Goal: Task Accomplishment & Management: Manage account settings

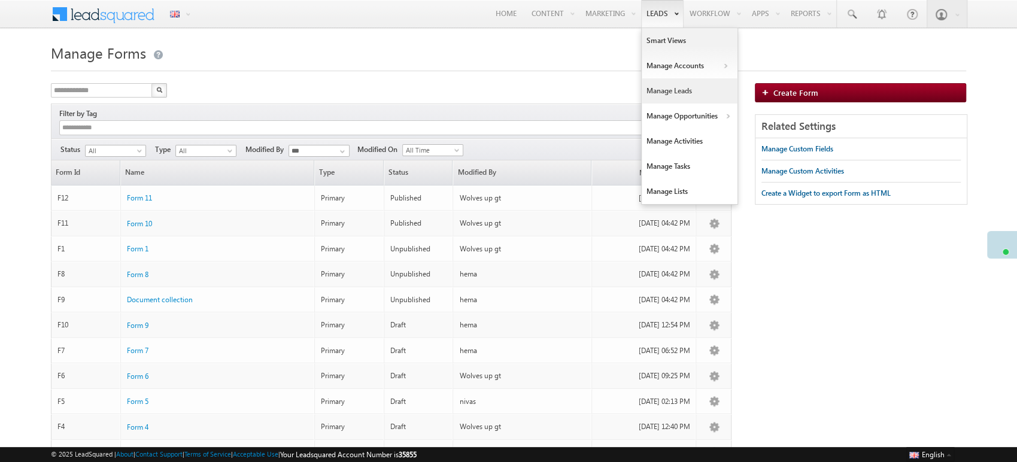
click at [669, 90] on link "Manage Leads" at bounding box center [690, 90] width 96 height 25
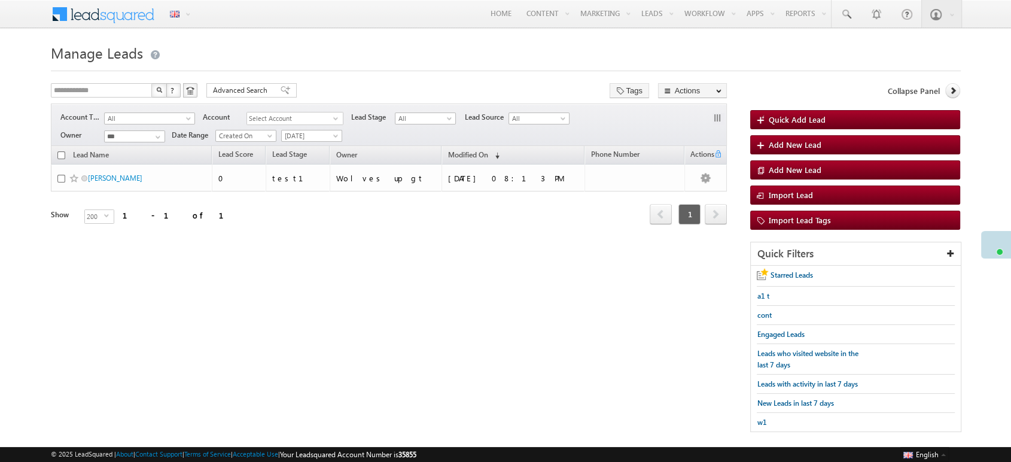
scroll to position [5, 0]
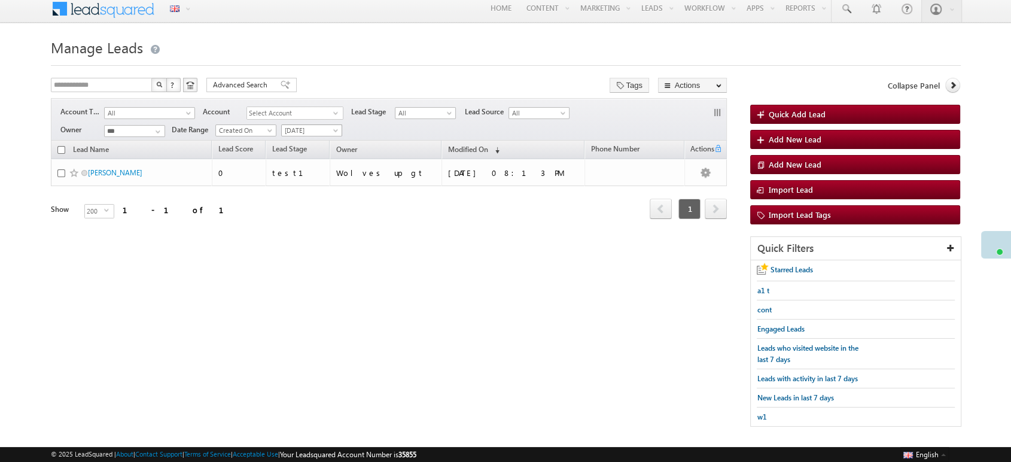
click at [324, 127] on span "Today" at bounding box center [310, 130] width 57 height 11
click at [321, 138] on link "All Time" at bounding box center [311, 143] width 60 height 11
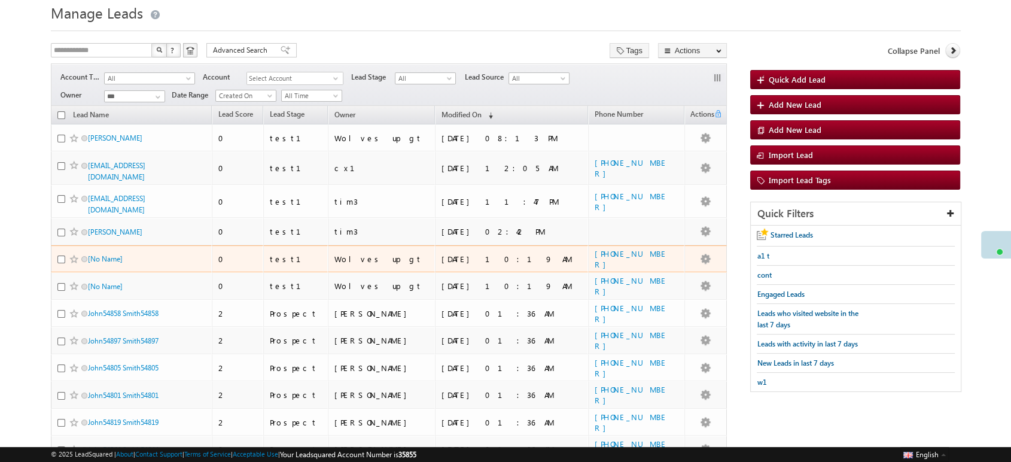
scroll to position [50, 0]
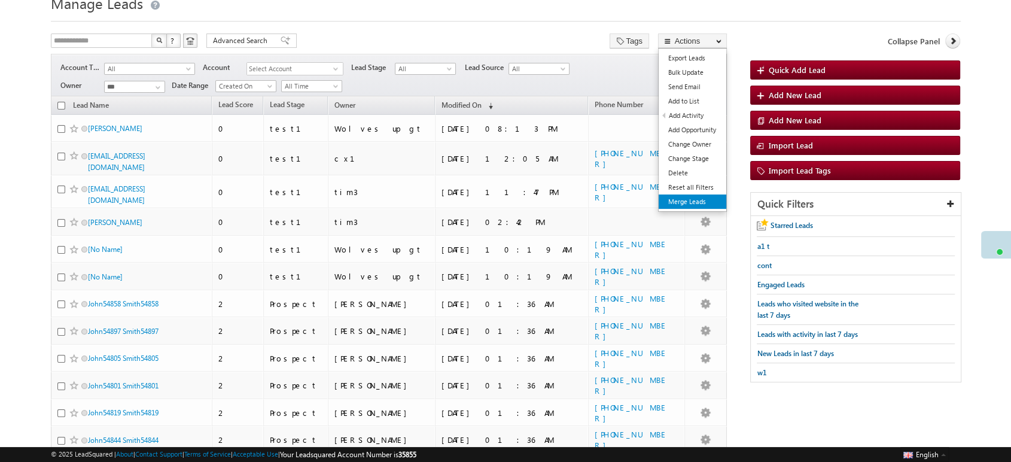
click at [685, 202] on link "Merge Leads" at bounding box center [693, 201] width 68 height 14
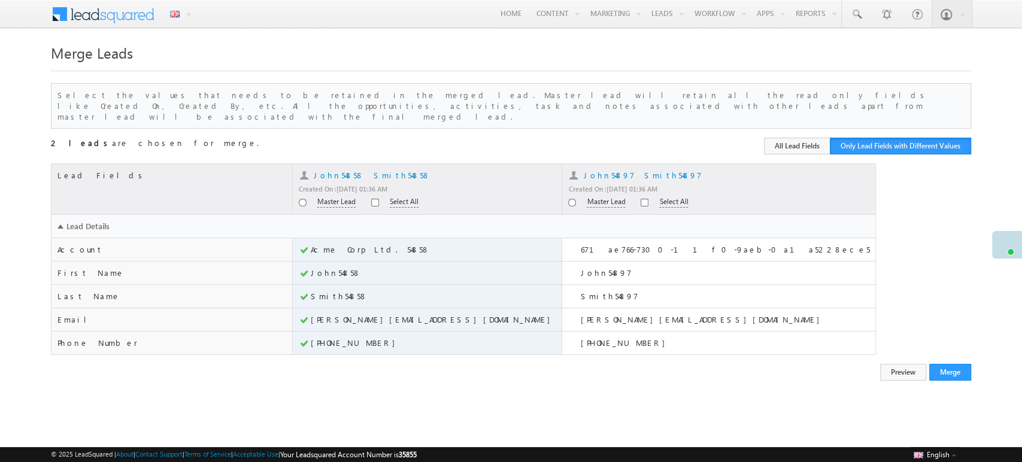
click at [640, 196] on span "Select All" at bounding box center [666, 201] width 53 height 10
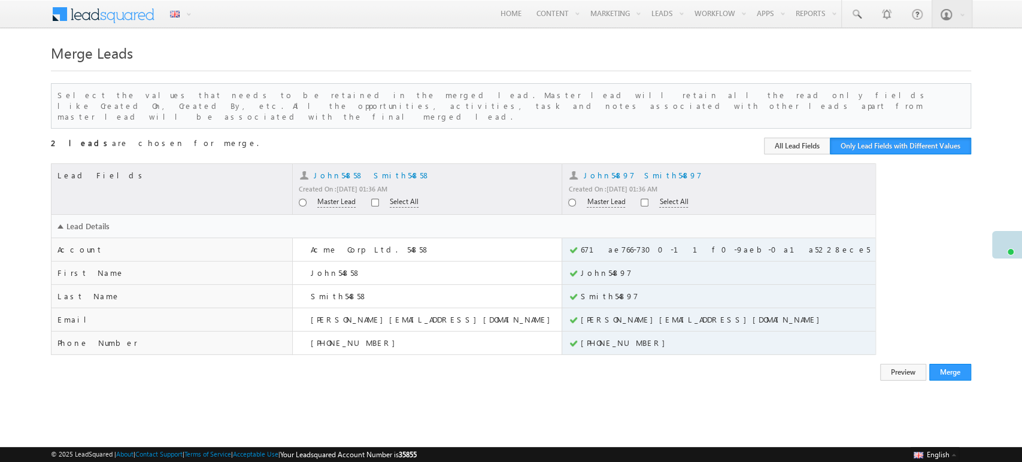
click at [568, 196] on span "Master Lead" at bounding box center [604, 201] width 72 height 10
click at [804, 141] on button "All Lead Fields" at bounding box center [797, 146] width 66 height 17
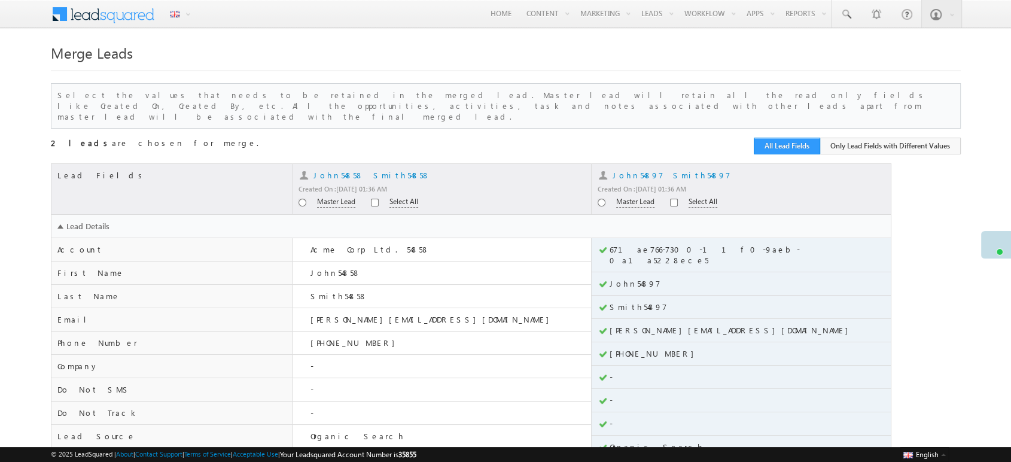
click at [804, 141] on button "All Lead Fields" at bounding box center [787, 146] width 66 height 17
click at [874, 138] on button "Only Lead Fields with Different Values" at bounding box center [890, 146] width 141 height 17
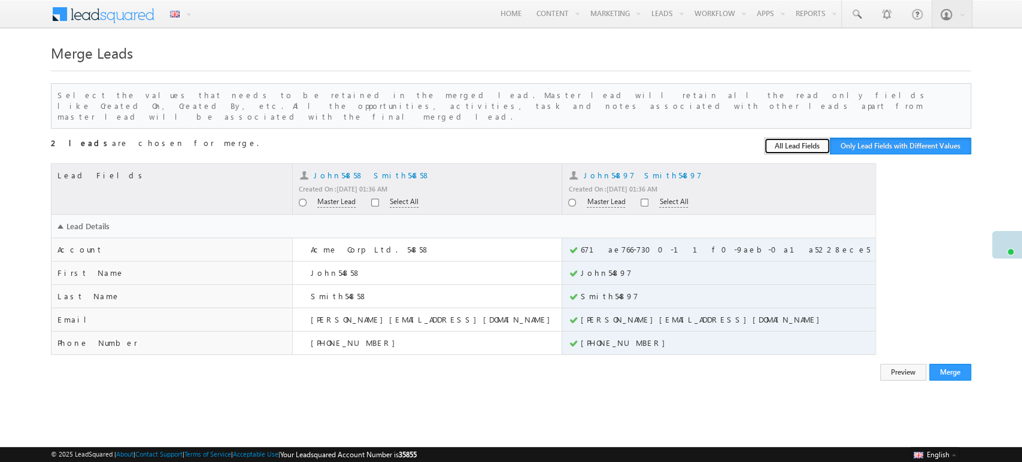
click at [792, 139] on button "All Lead Fields" at bounding box center [797, 146] width 66 height 17
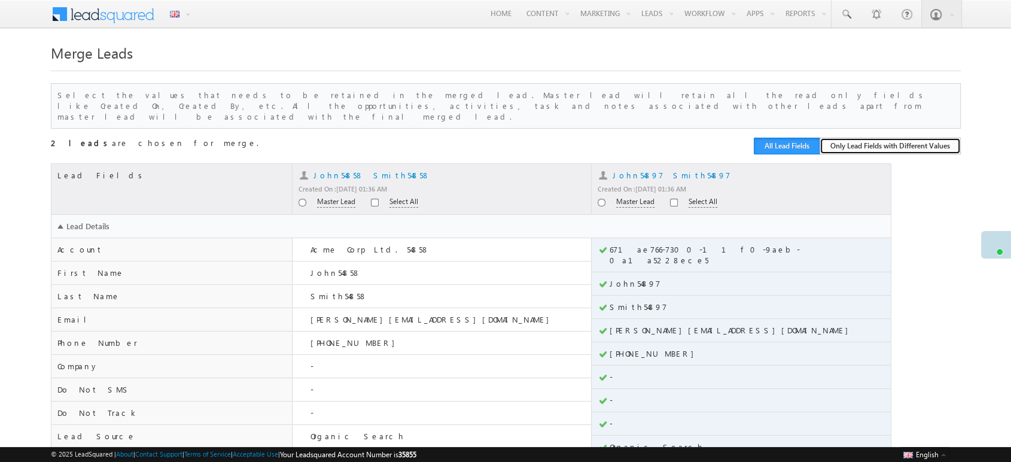
click at [877, 138] on button "Only Lead Fields with Different Values" at bounding box center [890, 146] width 141 height 17
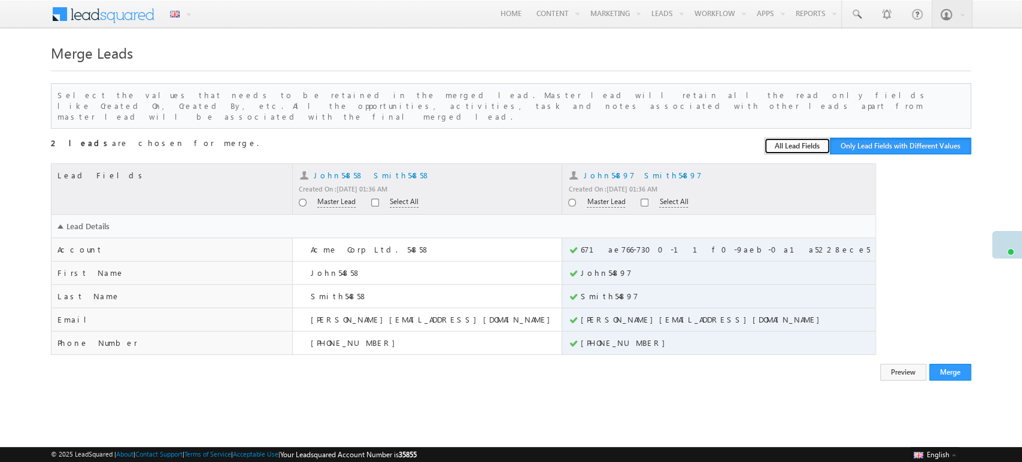
click at [811, 138] on button "All Lead Fields" at bounding box center [797, 146] width 66 height 17
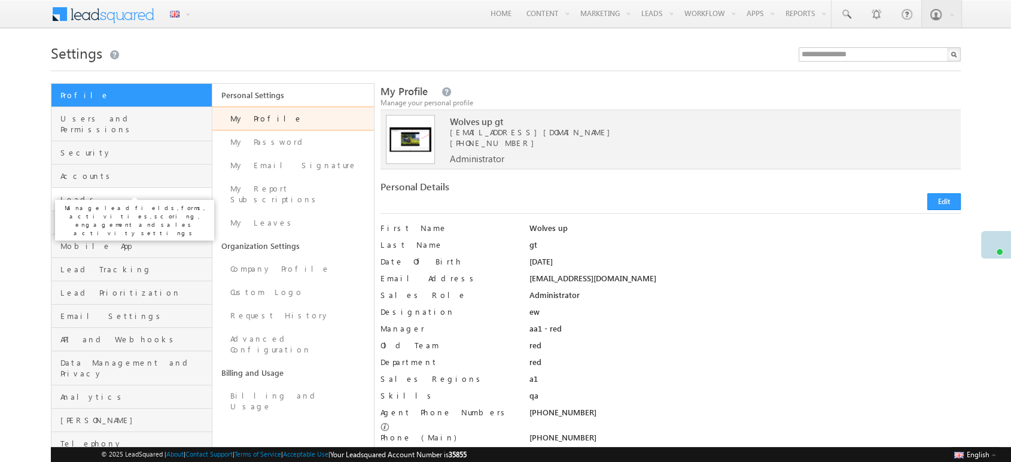
click at [139, 194] on span "Leads" at bounding box center [134, 199] width 149 height 11
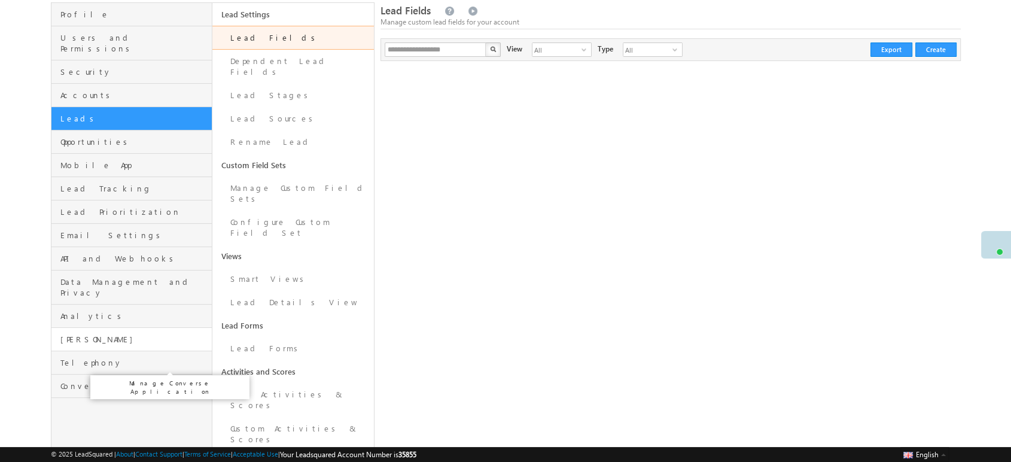
scroll to position [89, 0]
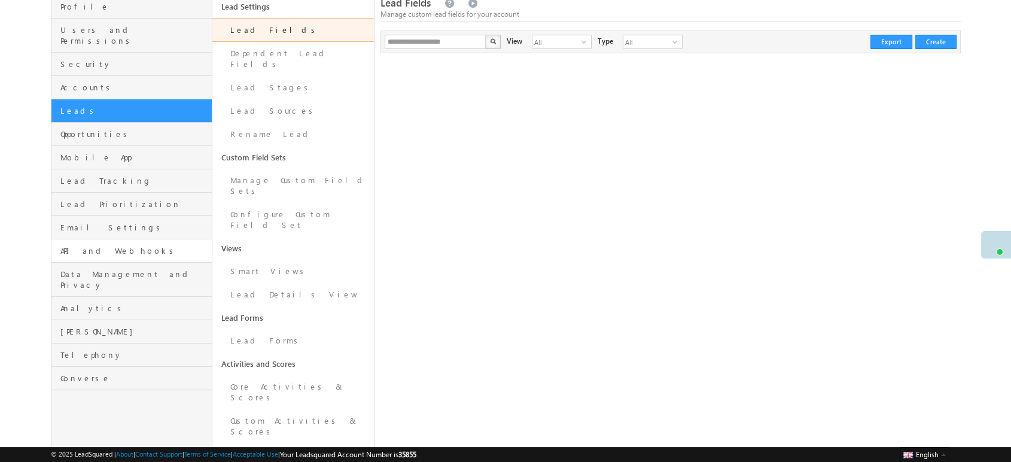
click at [138, 239] on link "API and Webhooks" at bounding box center [131, 250] width 161 height 23
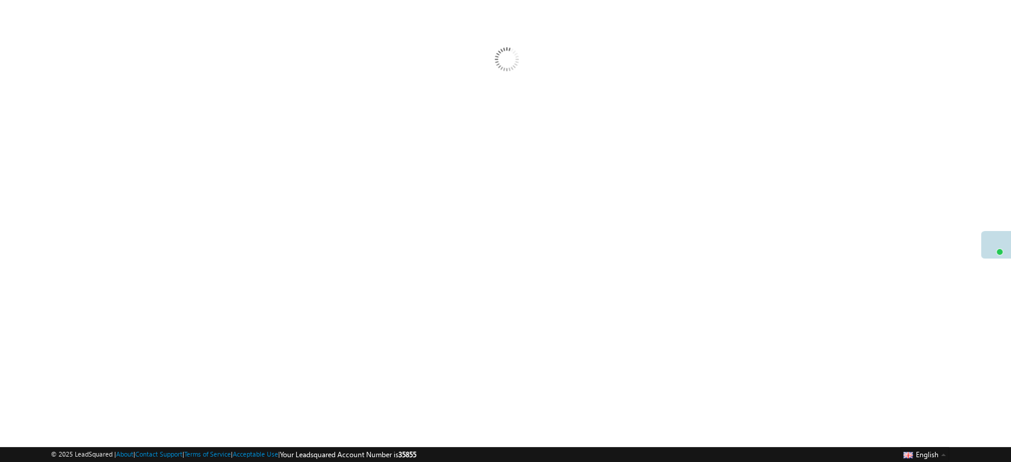
scroll to position [42, 0]
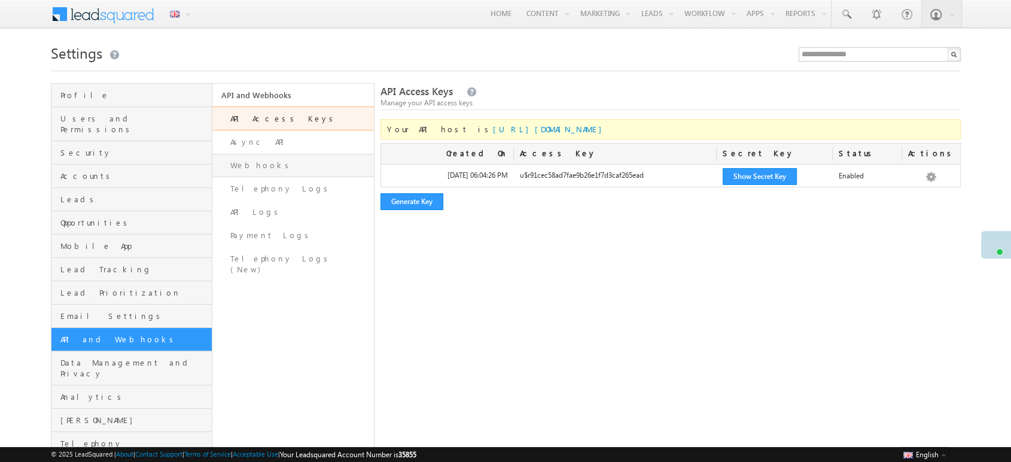
click at [276, 164] on link "Webhooks" at bounding box center [293, 165] width 162 height 23
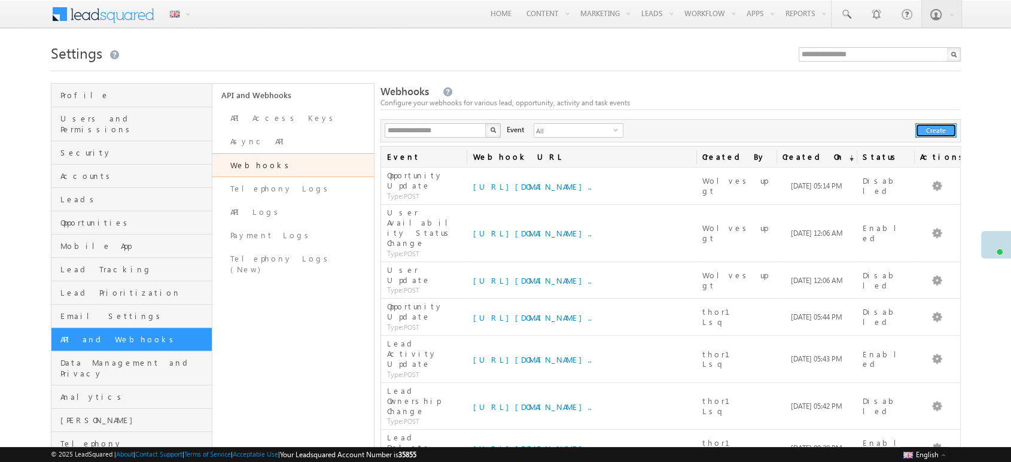
click at [930, 130] on button "Create" at bounding box center [936, 130] width 41 height 14
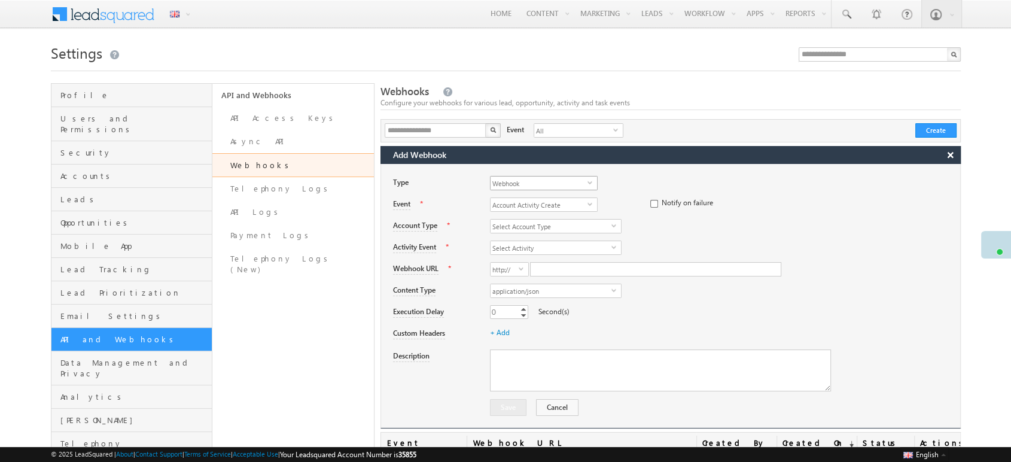
click at [543, 187] on span "Webhook" at bounding box center [539, 183] width 97 height 13
click at [640, 207] on div "**********" at bounding box center [725, 205] width 470 height 17
click at [595, 205] on span "select" at bounding box center [593, 203] width 10 height 5
click at [539, 267] on li "Lead Activity Creation" at bounding box center [544, 268] width 107 height 12
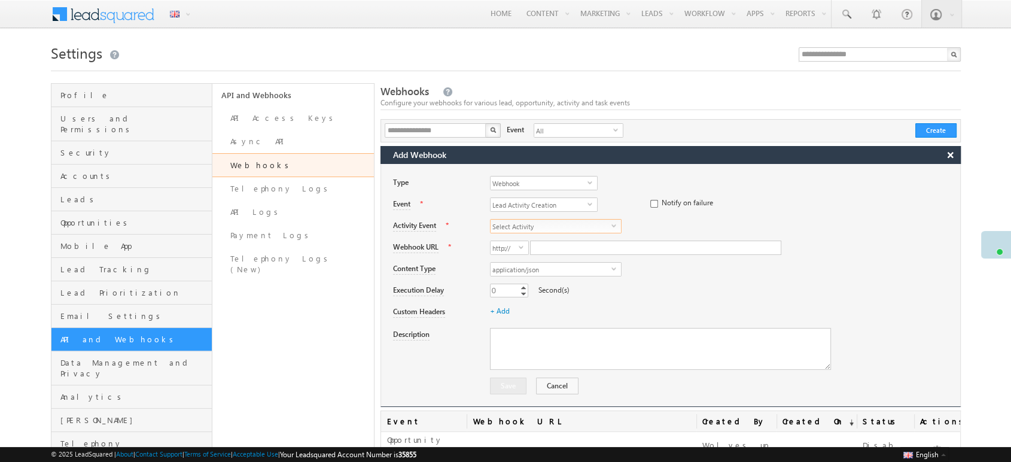
click at [555, 221] on span "Select Activity" at bounding box center [551, 226] width 121 height 13
click at [550, 195] on div "Type Webhook select *" at bounding box center [676, 187] width 567 height 22
click at [551, 202] on span "Lead Activity Creation" at bounding box center [539, 204] width 97 height 13
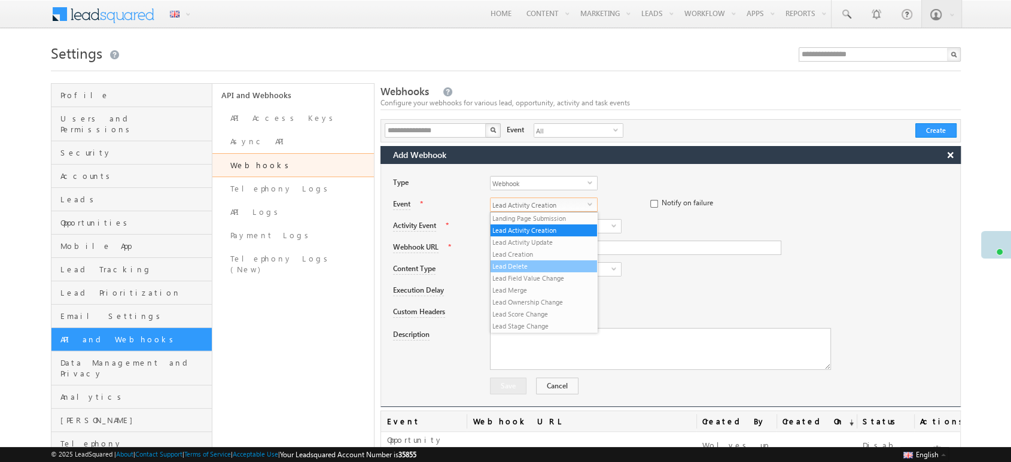
scroll to position [66, 0]
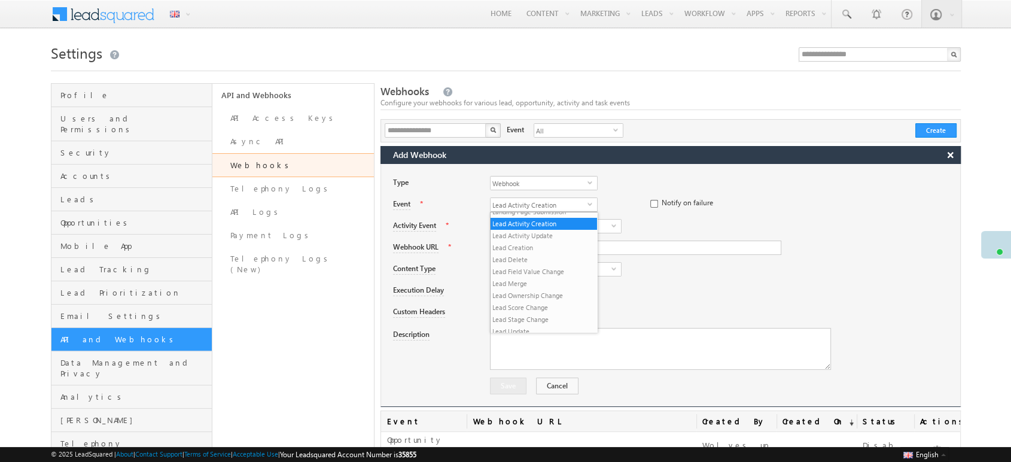
click at [533, 281] on li "Lead Merge" at bounding box center [544, 284] width 107 height 12
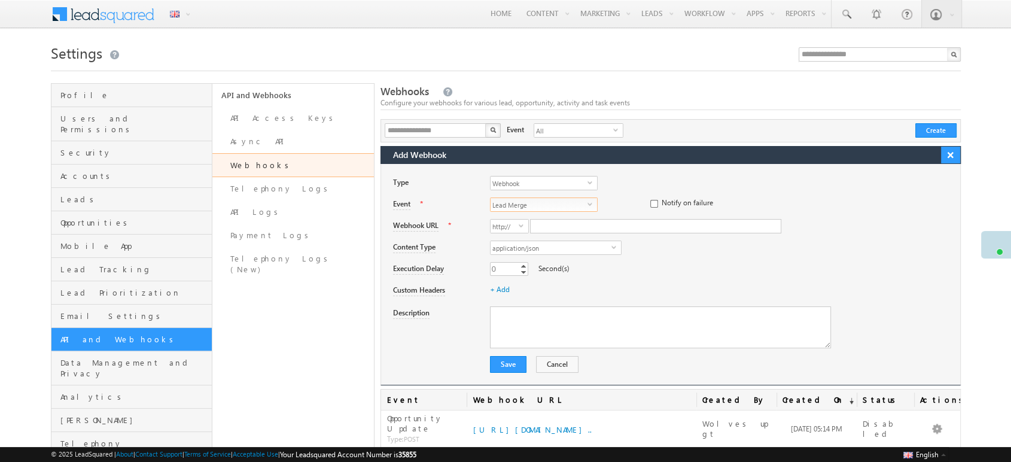
click at [959, 159] on button "×" at bounding box center [950, 155] width 19 height 17
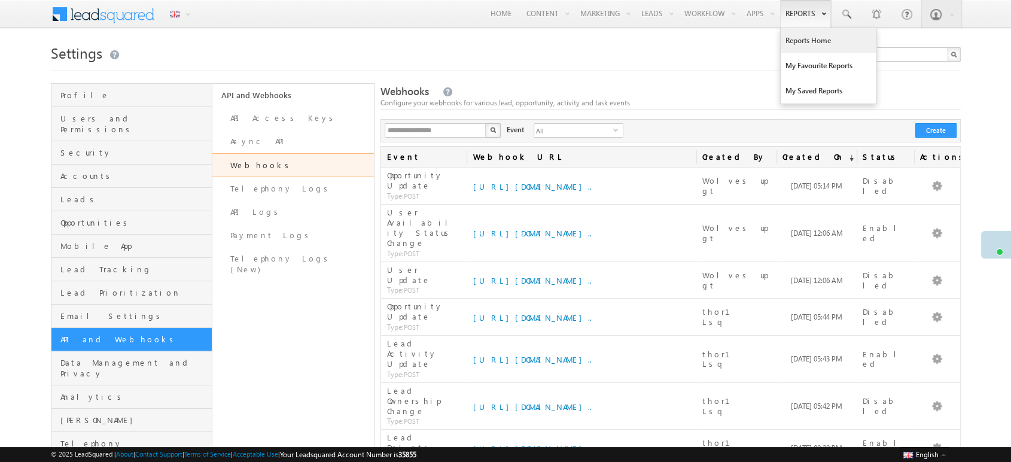
click at [789, 36] on link "Reports Home" at bounding box center [829, 40] width 96 height 25
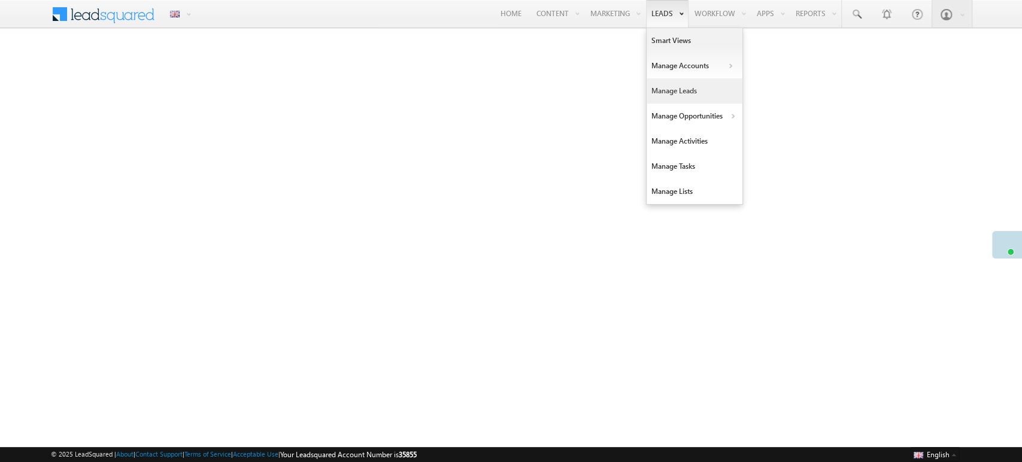
click at [658, 90] on link "Manage Leads" at bounding box center [694, 90] width 96 height 25
